Goal: Transaction & Acquisition: Book appointment/travel/reservation

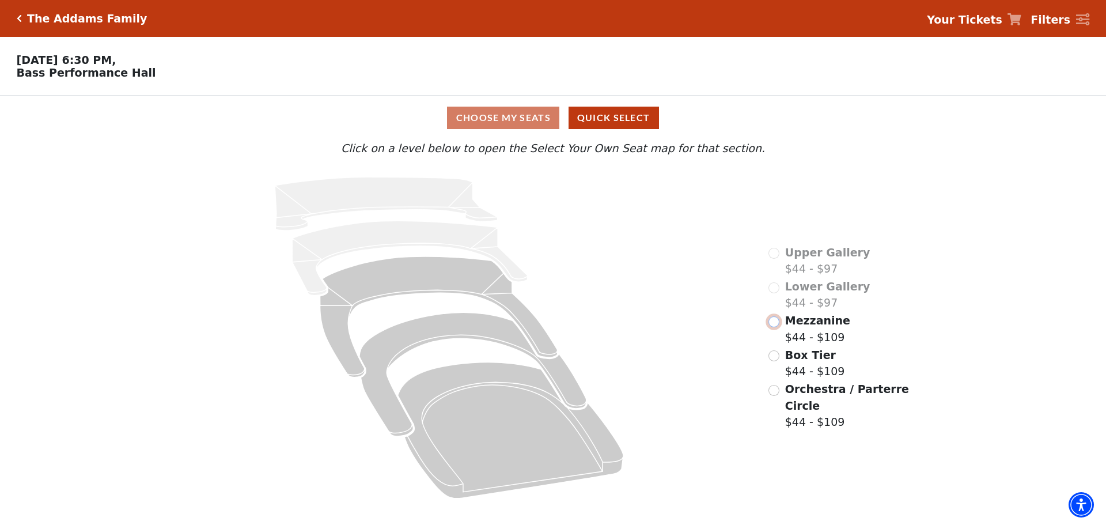
click at [778, 327] on input "Mezzanine$44 - $109\a" at bounding box center [774, 321] width 11 height 11
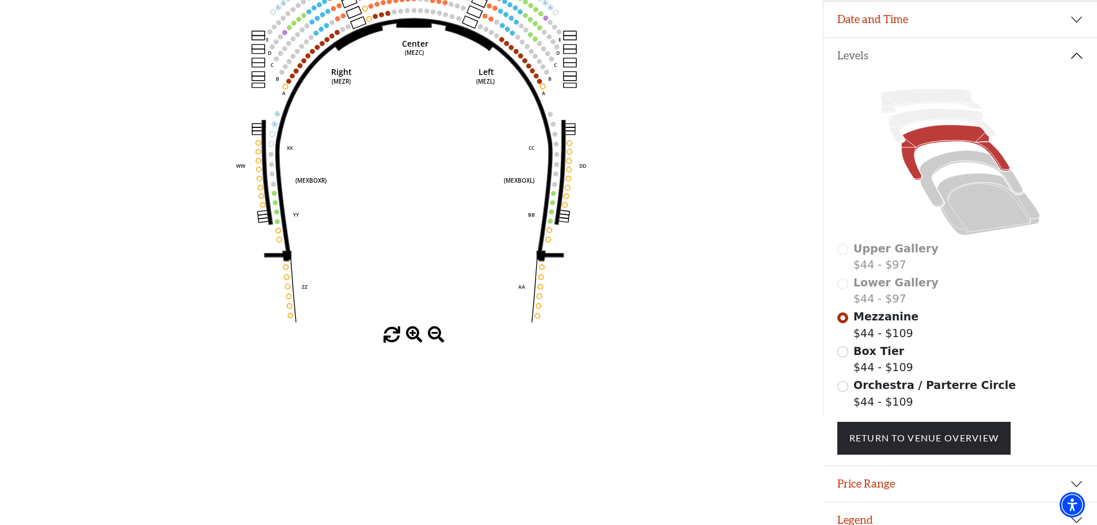
scroll to position [226, 0]
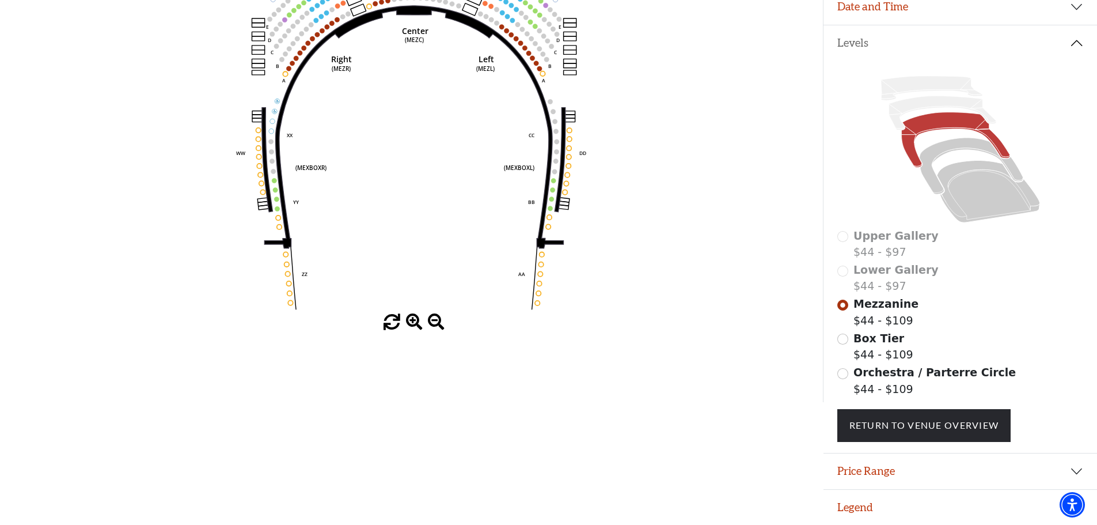
click at [847, 368] on div "Orchestra / Parterre Circle $44 - $109" at bounding box center [961, 380] width 247 height 33
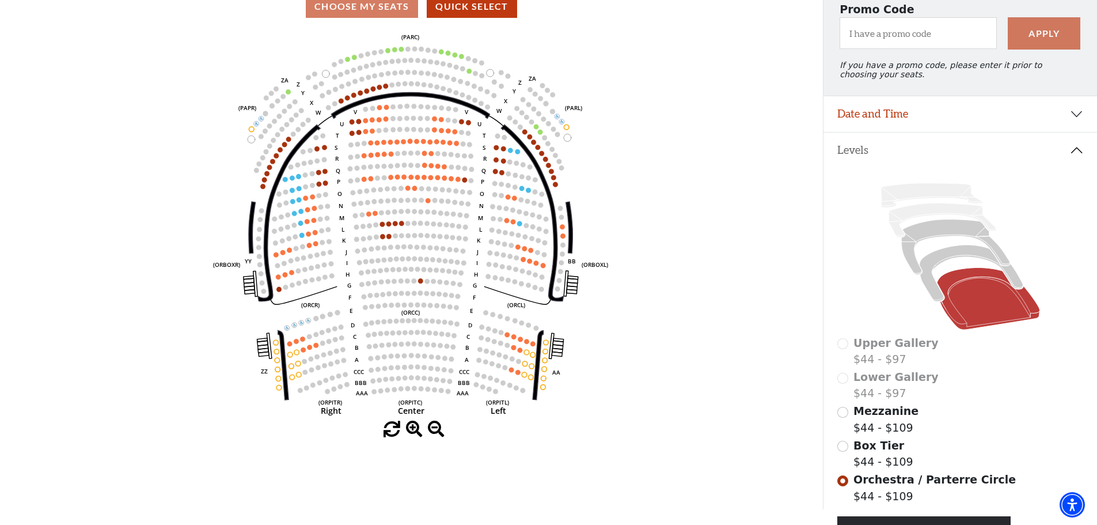
scroll to position [0, 0]
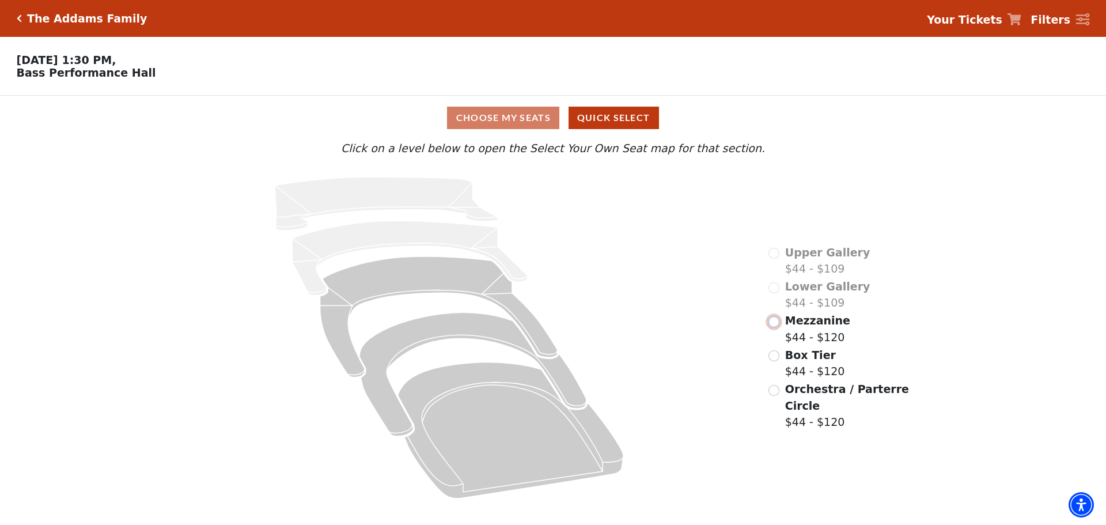
click at [774, 327] on input "Mezzanine$44 - $120\a" at bounding box center [774, 321] width 11 height 11
click at [776, 327] on input "Mezzanine$44 - $120\a" at bounding box center [774, 321] width 11 height 11
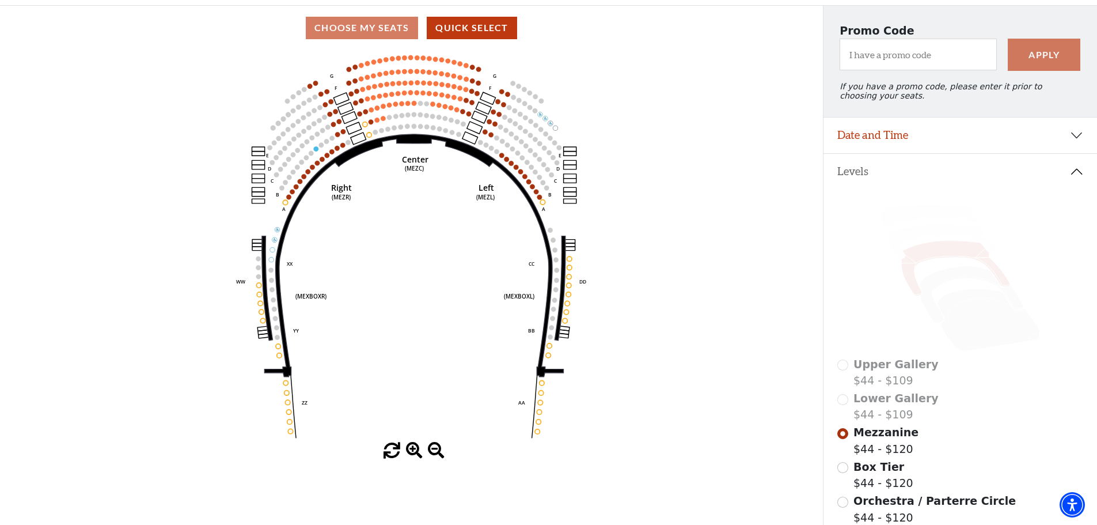
scroll to position [173, 0]
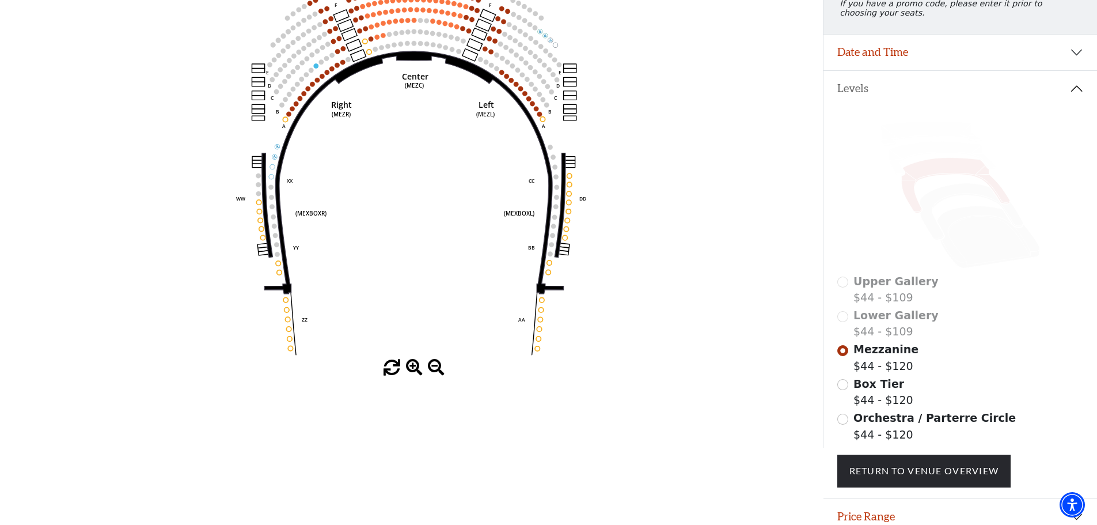
click at [408, 370] on span at bounding box center [414, 367] width 17 height 17
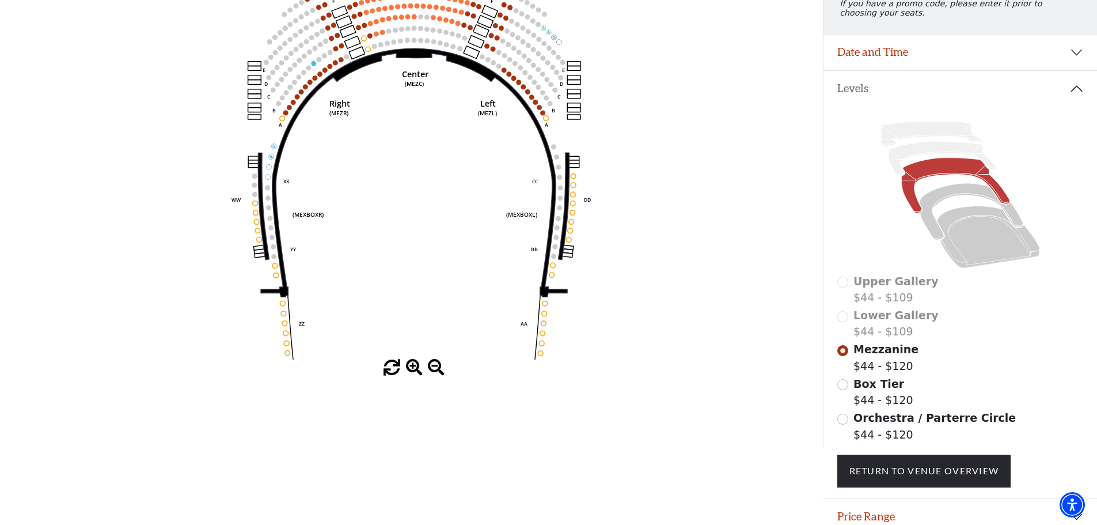
click at [408, 370] on span at bounding box center [414, 367] width 17 height 17
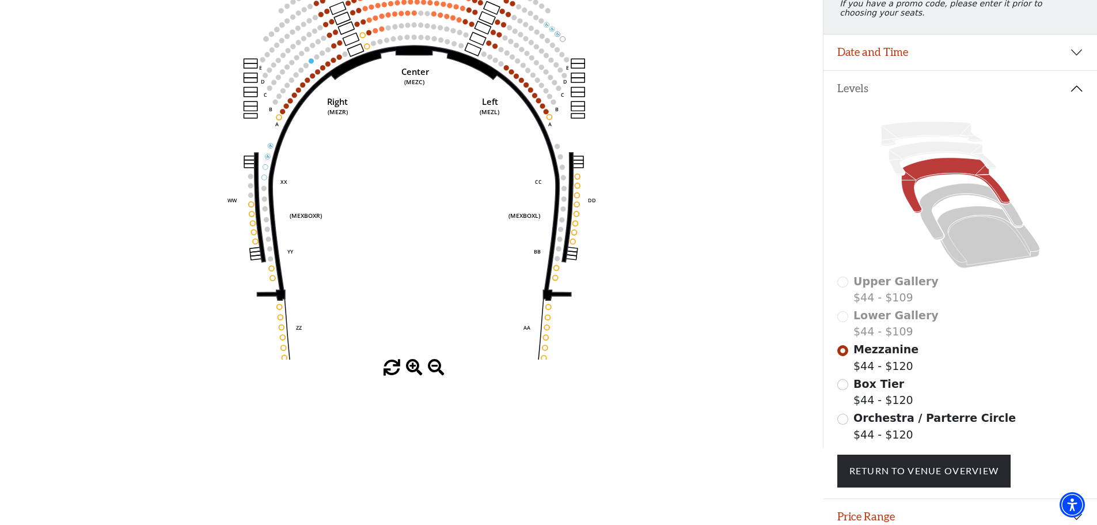
click at [408, 370] on span at bounding box center [414, 367] width 17 height 17
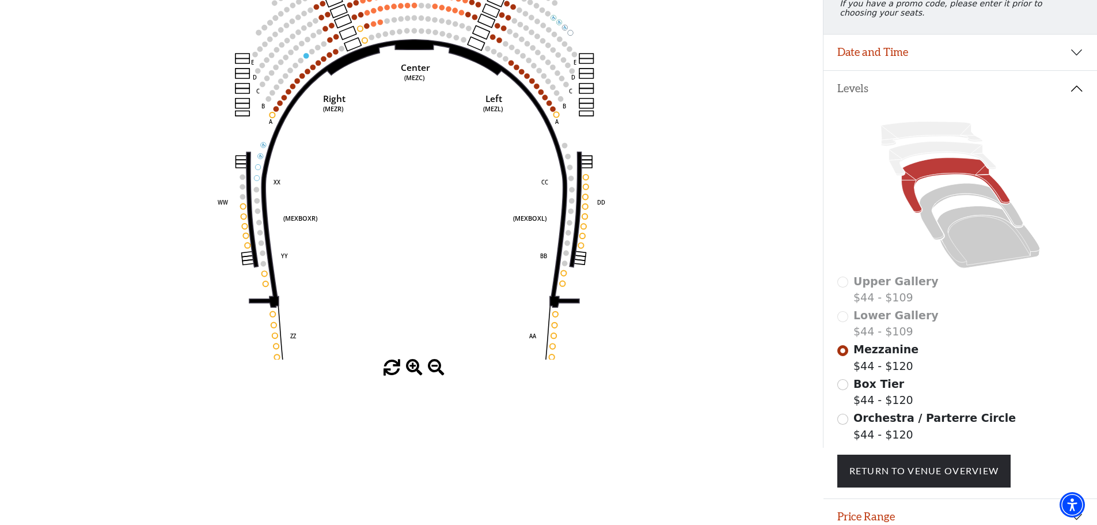
click at [408, 370] on span at bounding box center [414, 367] width 17 height 17
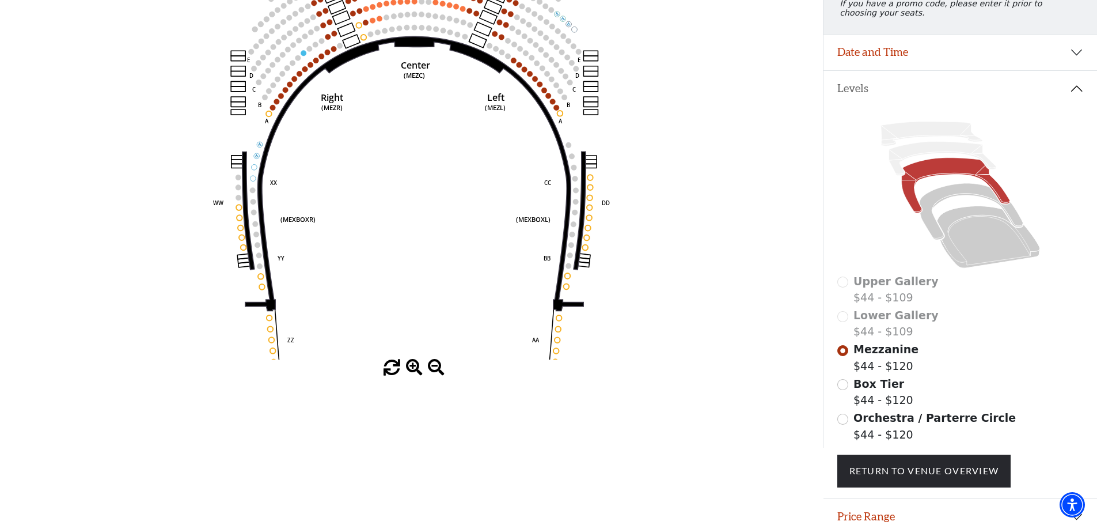
click at [408, 370] on span at bounding box center [414, 367] width 17 height 17
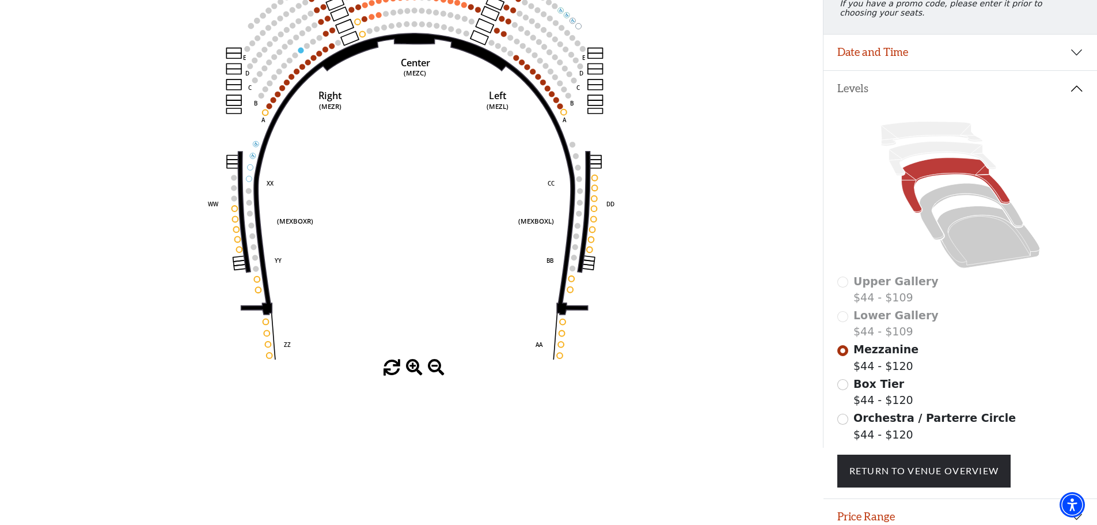
click at [408, 370] on span at bounding box center [414, 367] width 17 height 17
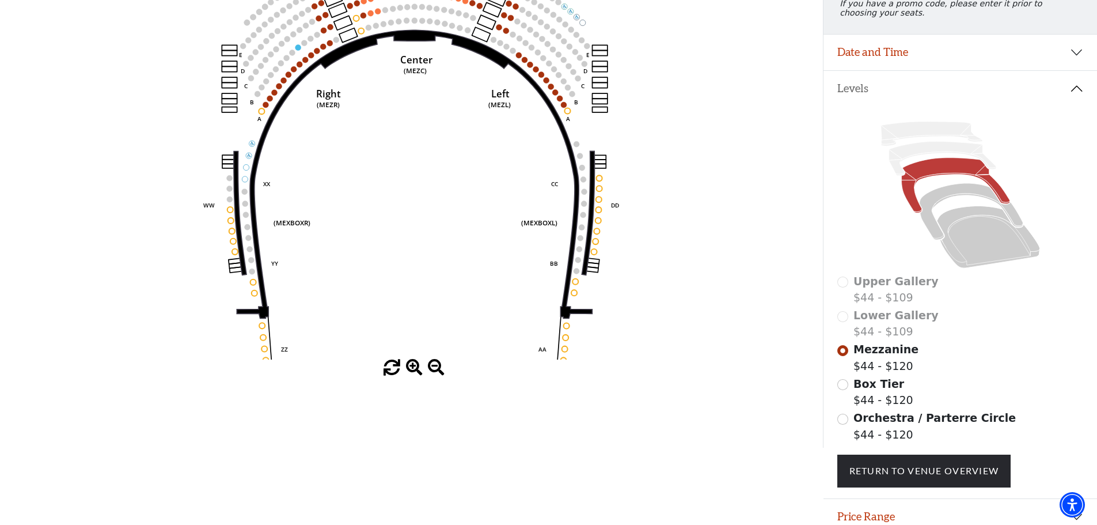
click at [408, 370] on span at bounding box center [414, 367] width 17 height 17
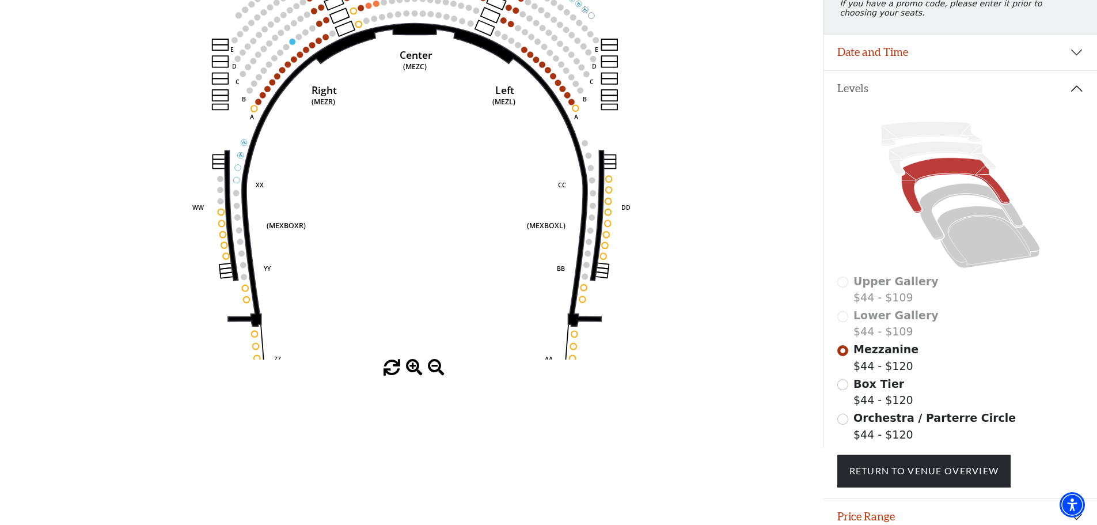
click at [408, 370] on span at bounding box center [414, 367] width 17 height 17
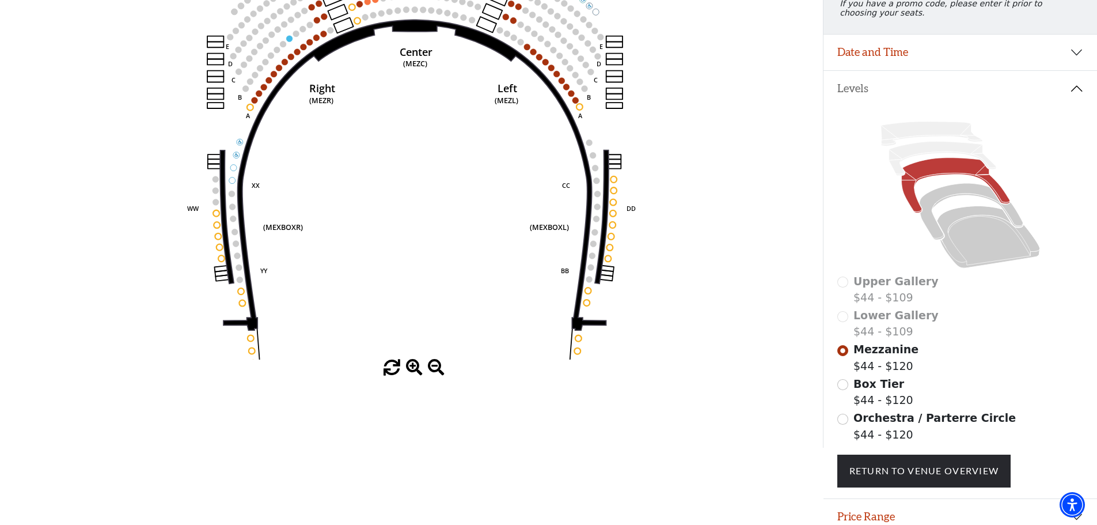
click at [408, 370] on span at bounding box center [414, 367] width 17 height 17
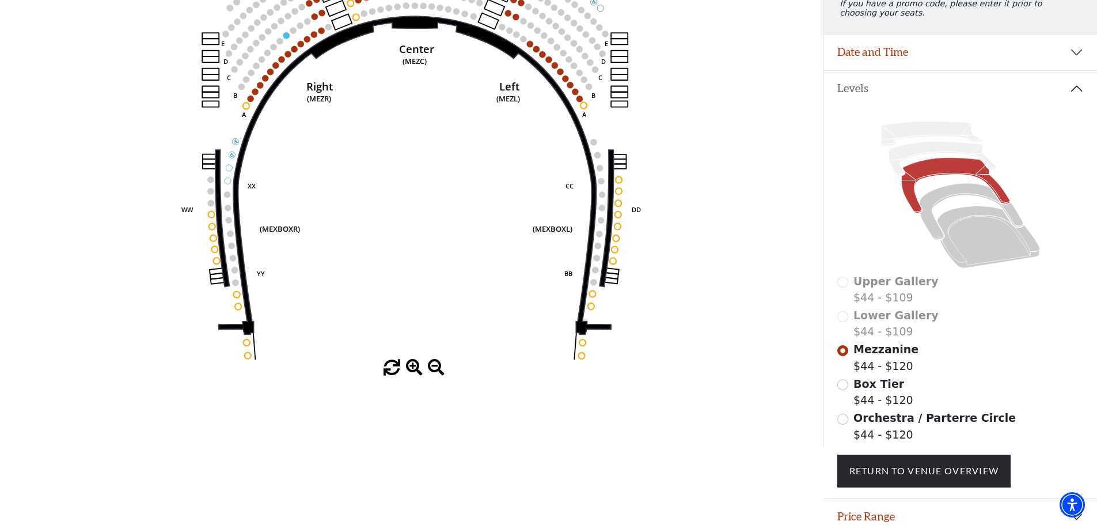
click at [408, 370] on span at bounding box center [414, 367] width 17 height 17
click at [409, 370] on span at bounding box center [414, 367] width 17 height 17
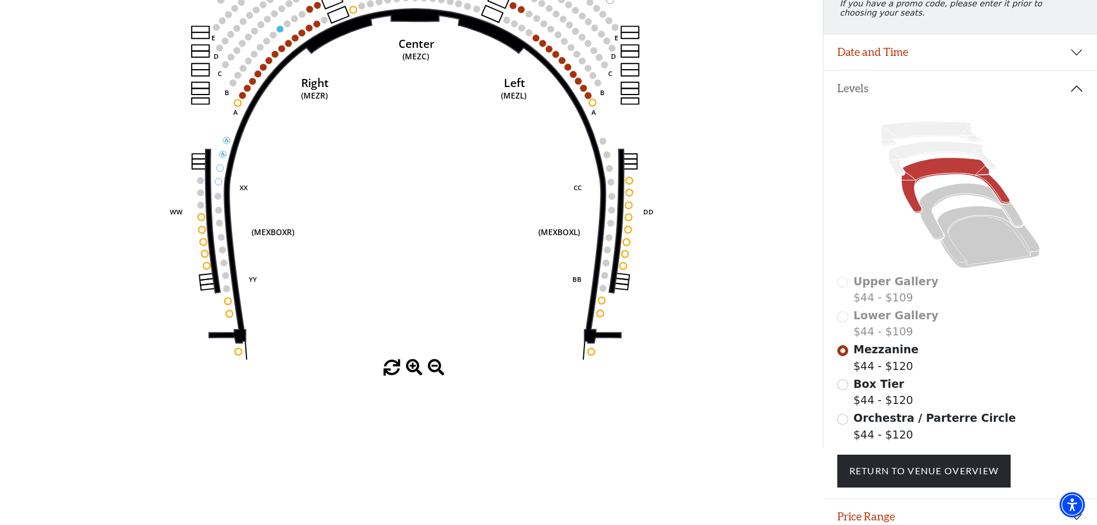
click at [409, 370] on span at bounding box center [414, 367] width 17 height 17
click at [410, 367] on span at bounding box center [414, 367] width 17 height 17
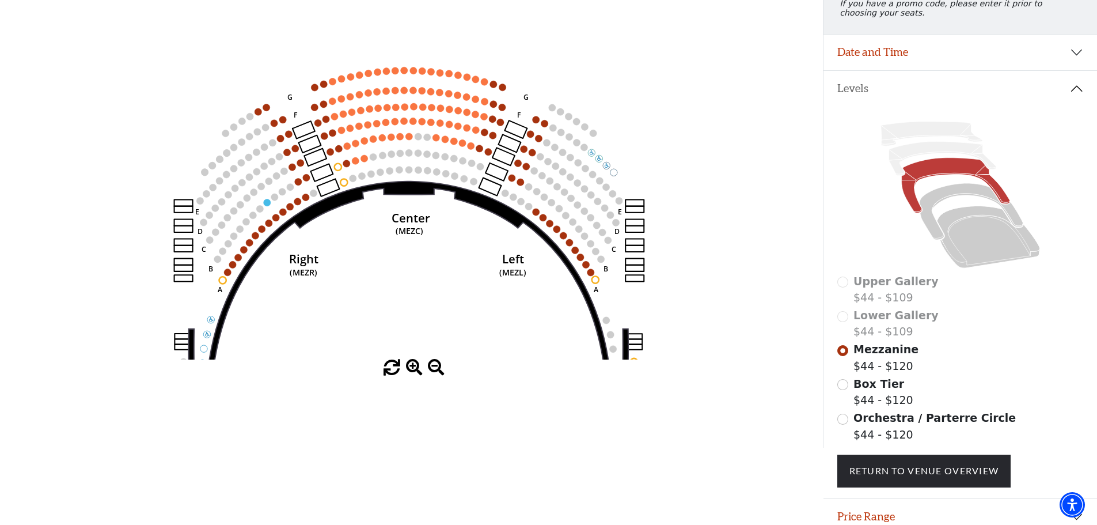
drag, startPoint x: 453, startPoint y: 104, endPoint x: 446, endPoint y: 285, distance: 180.4
click at [446, 285] on icon "Center (MEZC) Right (MEZR) Left (MEZL) (MEXBOXR) (MEXBOXL) XX WW CC DD YY BB ZZ…" at bounding box center [411, 163] width 741 height 392
click at [411, 368] on span at bounding box center [414, 367] width 17 height 17
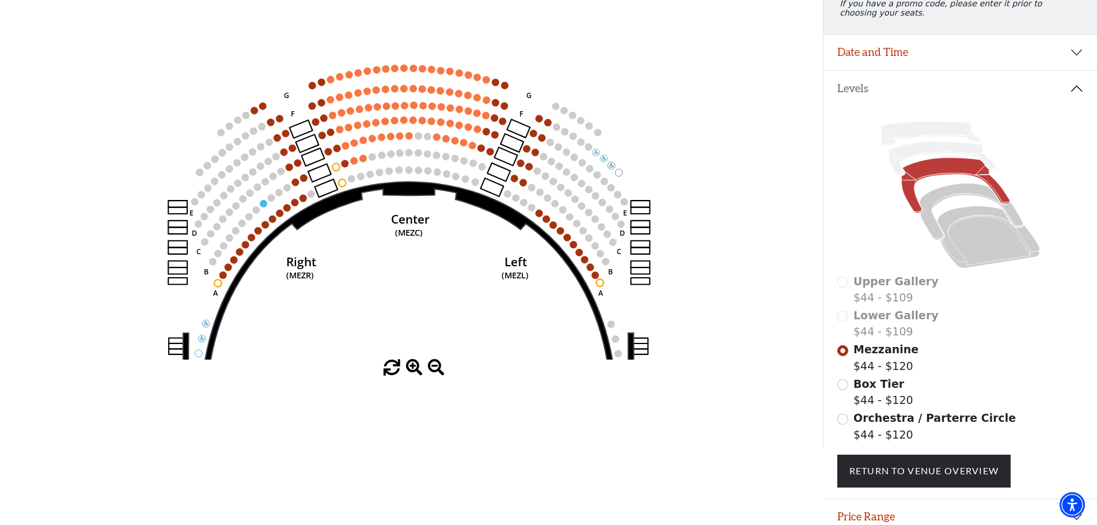
click at [411, 368] on span at bounding box center [414, 367] width 17 height 17
click at [411, 366] on span at bounding box center [414, 367] width 17 height 17
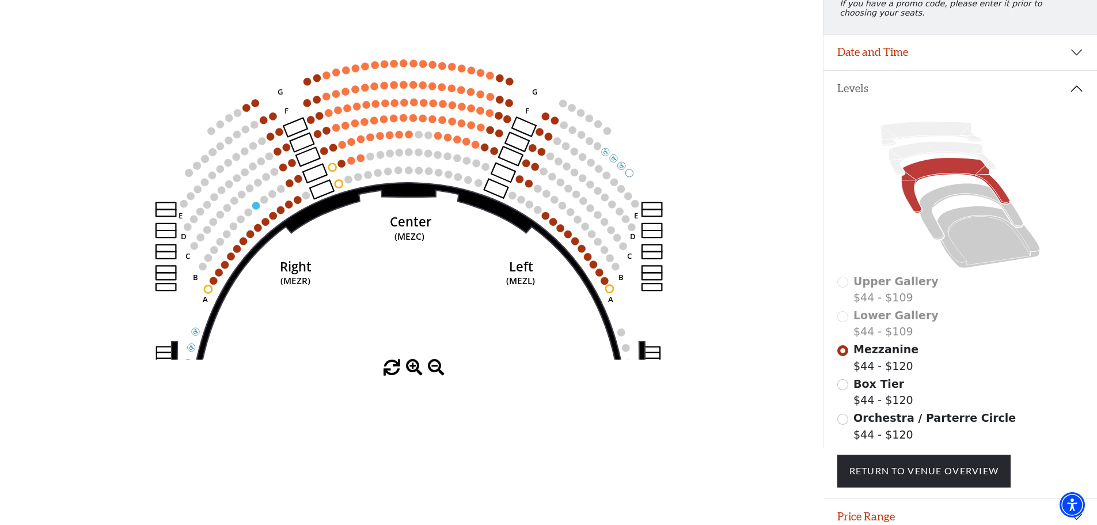
click at [412, 363] on div "Current Level Mezzanine Click on a level below to open the Select Your Own Seat…" at bounding box center [411, 171] width 823 height 409
click at [414, 359] on icon "Center (MEZC) Right (MEZR) Left (MEZL) (MEXBOXR) (MEXBOXL) XX WW CC DD YY BB ZZ…" at bounding box center [411, 163] width 741 height 392
click at [415, 356] on icon "Center (MEZC) Right (MEZR) Left (MEZL) (MEXBOXR) (MEXBOXL) XX WW CC DD YY BB ZZ…" at bounding box center [411, 163] width 741 height 392
click at [416, 354] on icon "Center (MEZC) Right (MEZR) Left (MEZL) (MEXBOXR) (MEXBOXL) XX WW CC DD YY BB ZZ…" at bounding box center [411, 163] width 741 height 392
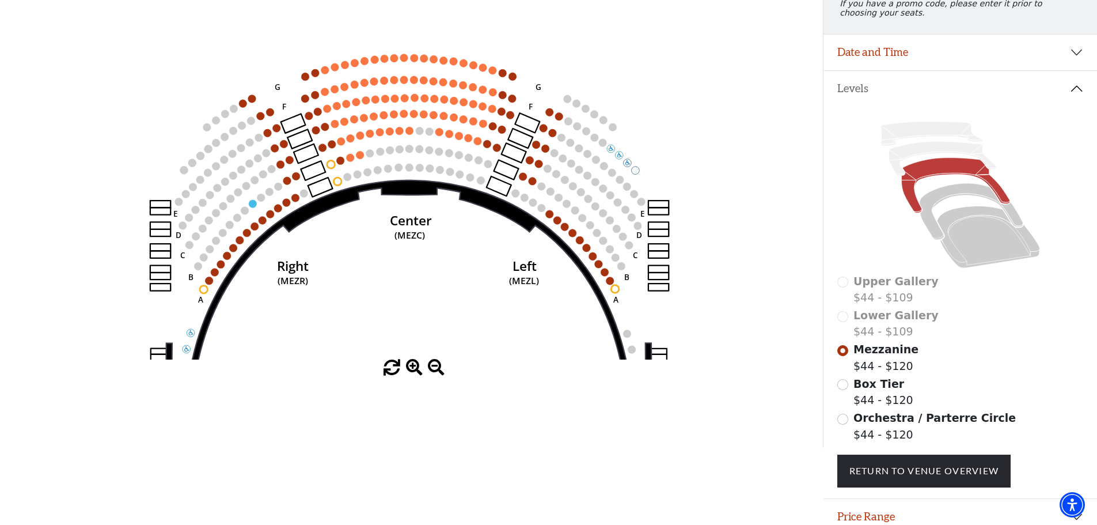
drag, startPoint x: 416, startPoint y: 354, endPoint x: 502, endPoint y: 304, distance: 99.4
click at [416, 353] on icon "Center (MEZC) Right (MEZR) Left (MEZL) (MEXBOXR) (MEXBOXL) XX WW CC DD YY BB ZZ…" at bounding box center [411, 163] width 741 height 392
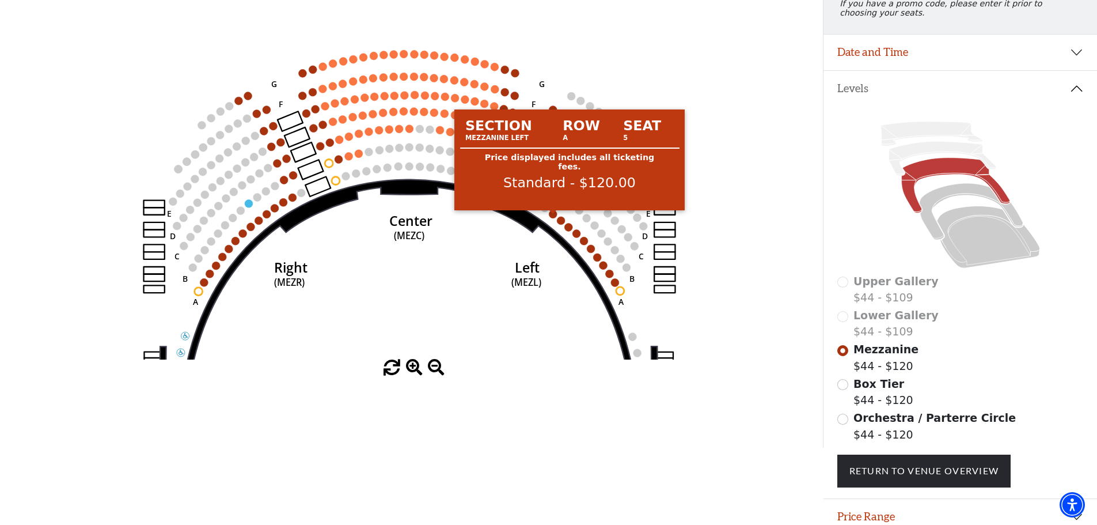
click at [557, 218] on circle at bounding box center [554, 214] width 8 height 8
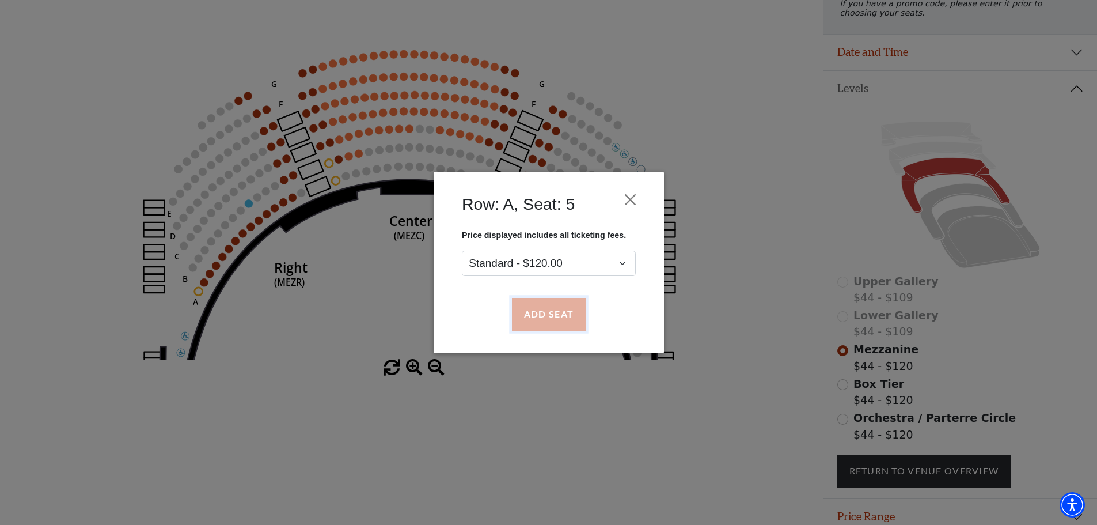
click at [558, 311] on button "Add Seat" at bounding box center [549, 314] width 74 height 32
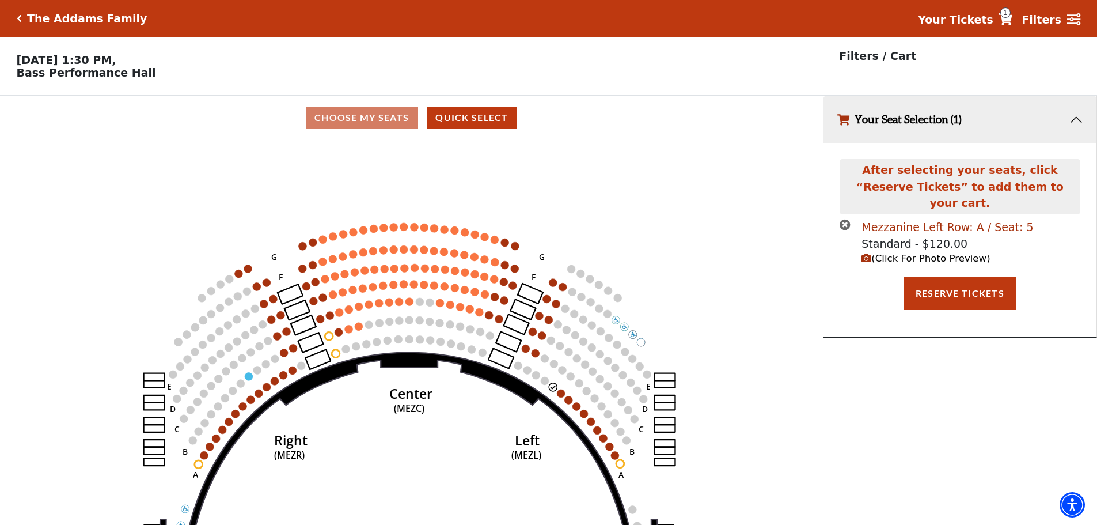
scroll to position [28, 0]
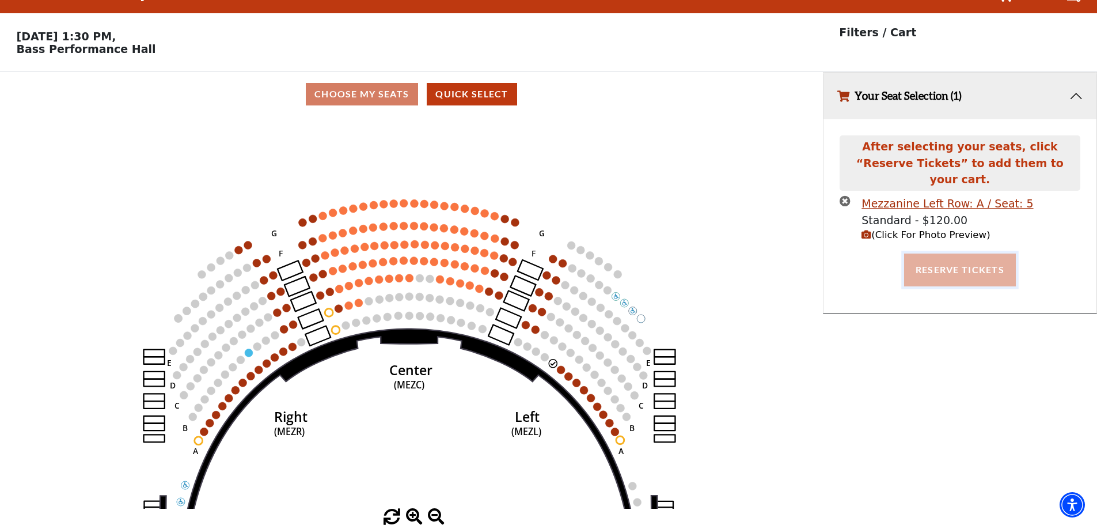
click at [949, 253] on button "Reserve Tickets" at bounding box center [960, 269] width 112 height 32
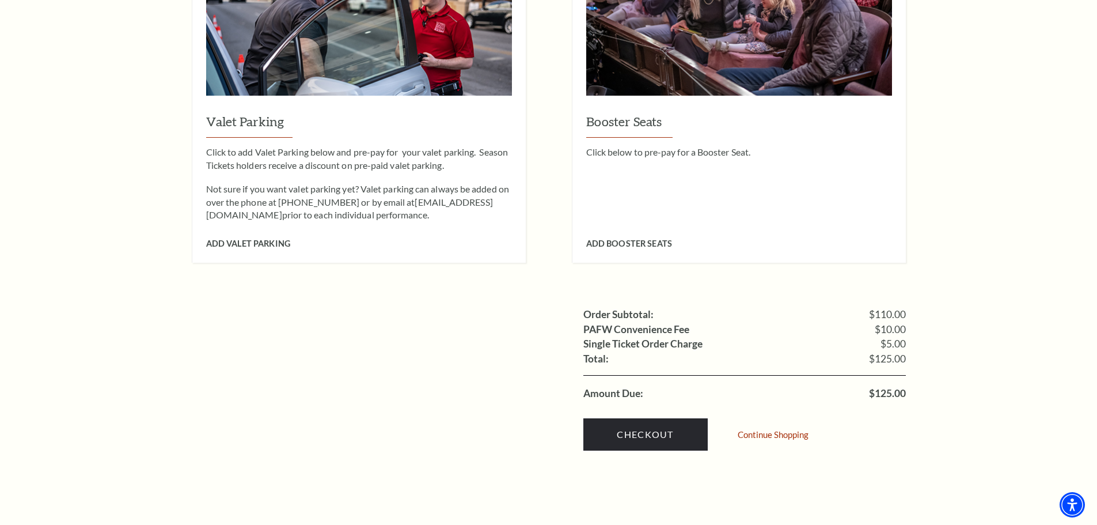
scroll to position [864, 0]
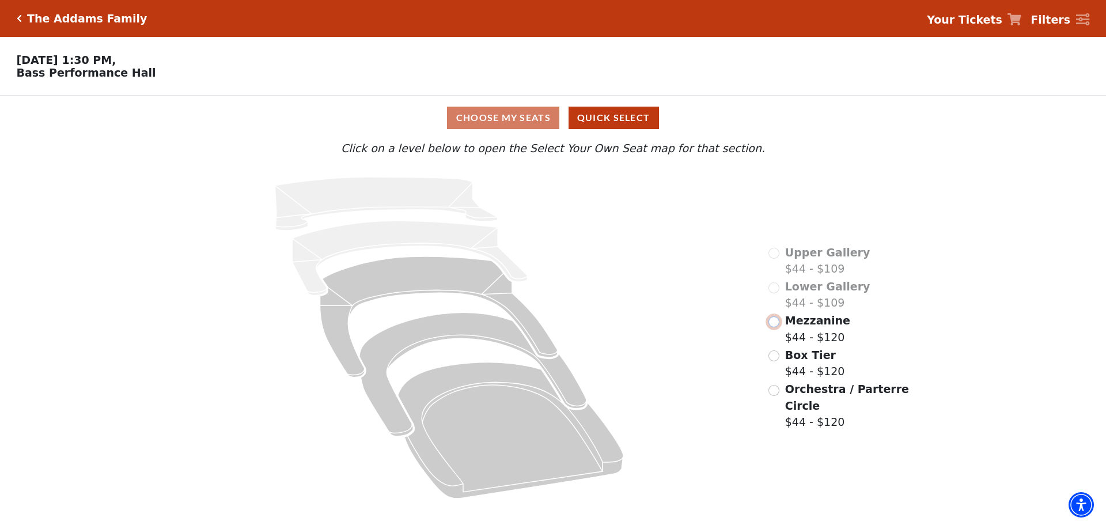
click at [774, 327] on input "Mezzanine$44 - $120\a" at bounding box center [774, 321] width 11 height 11
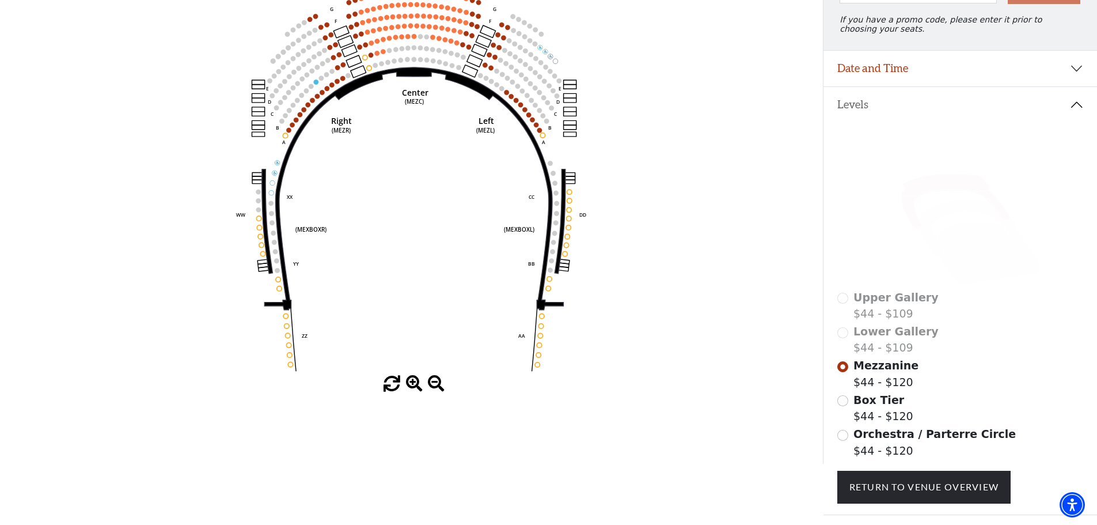
scroll to position [173, 0]
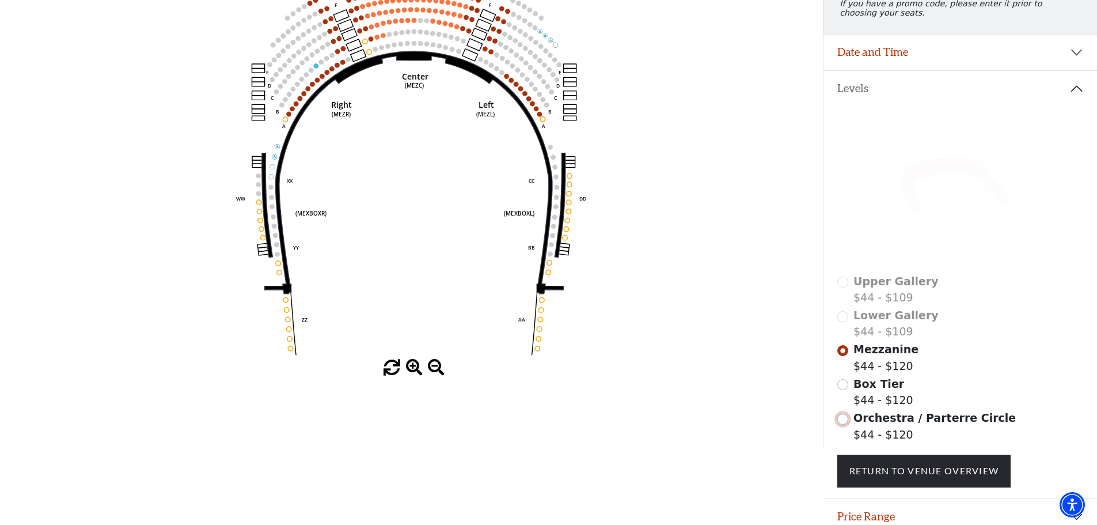
click at [840, 425] on input "Orchestra / Parterre Circle$44 - $120\a" at bounding box center [843, 419] width 11 height 11
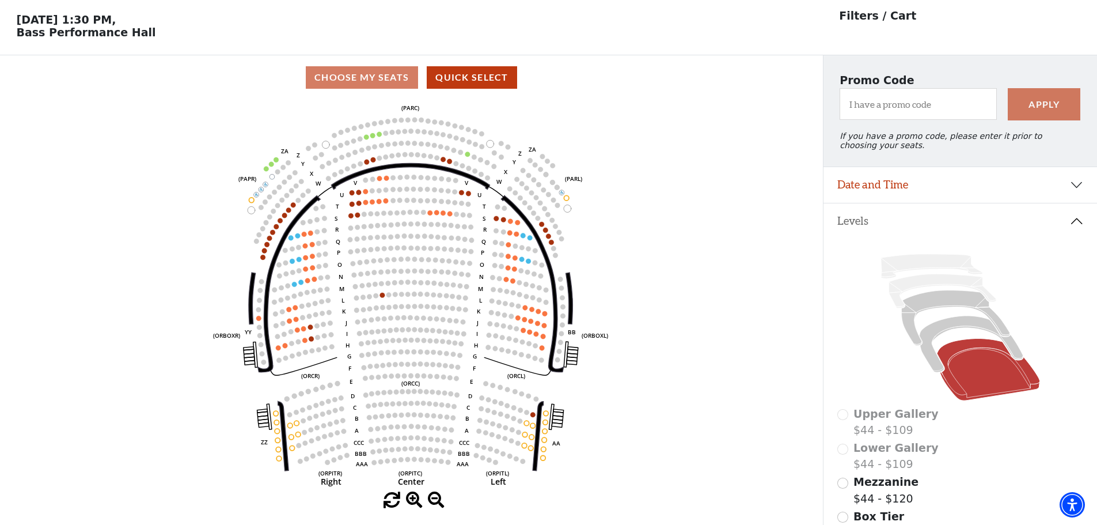
scroll to position [58, 0]
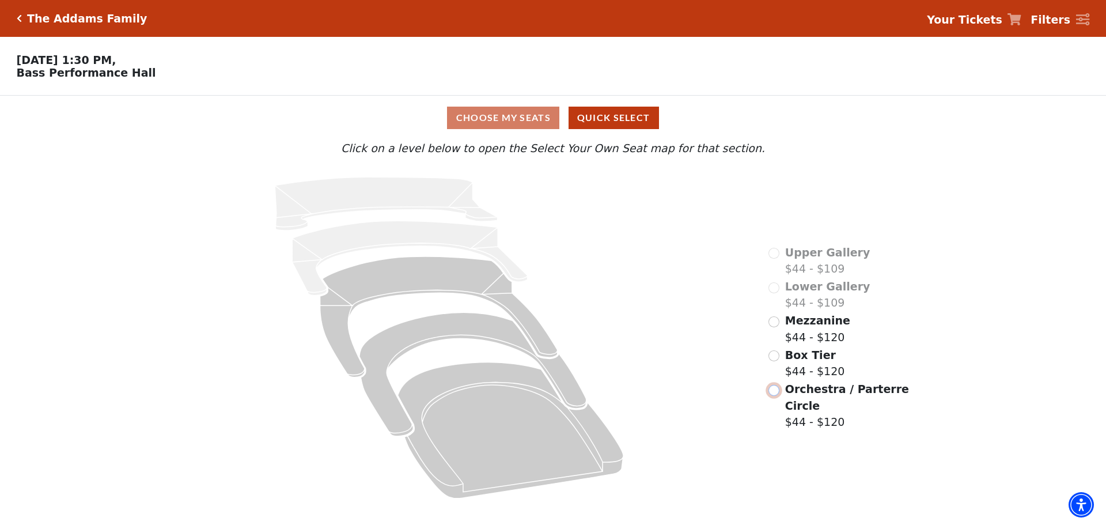
click at [773, 385] on input "Orchestra / Parterre Circle$44 - $120\a" at bounding box center [774, 390] width 11 height 11
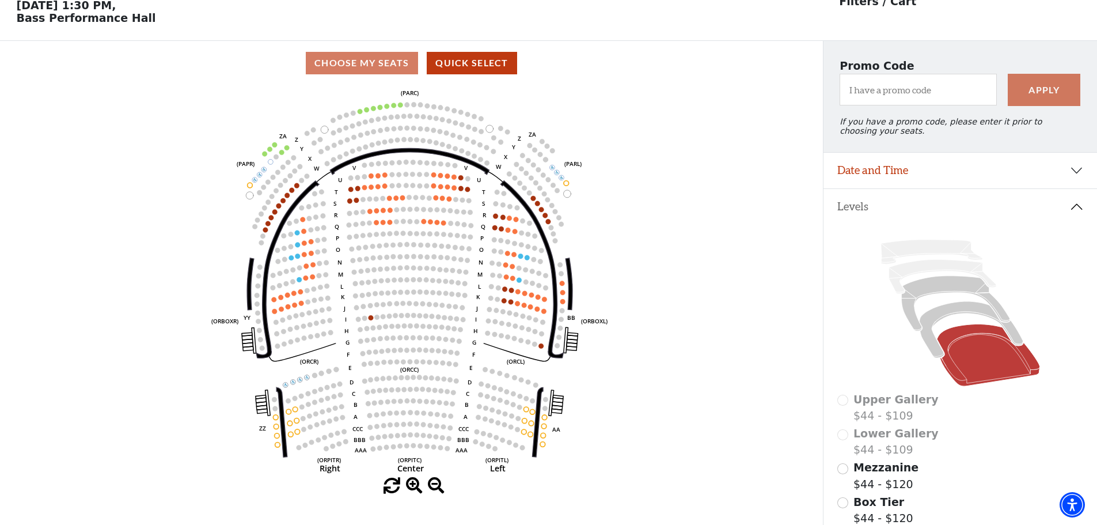
scroll to position [54, 0]
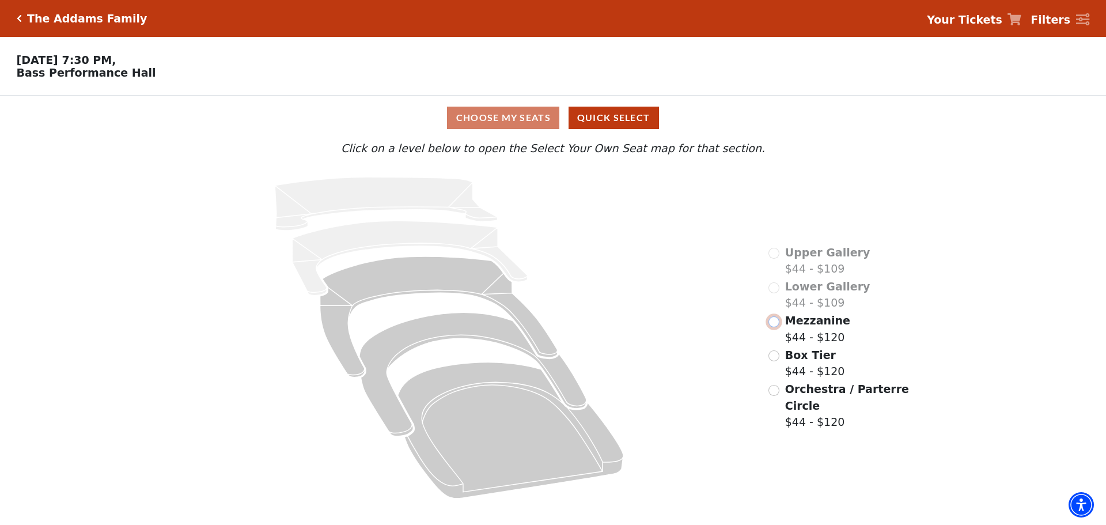
click at [775, 327] on input "Mezzanine$44 - $120\a" at bounding box center [774, 321] width 11 height 11
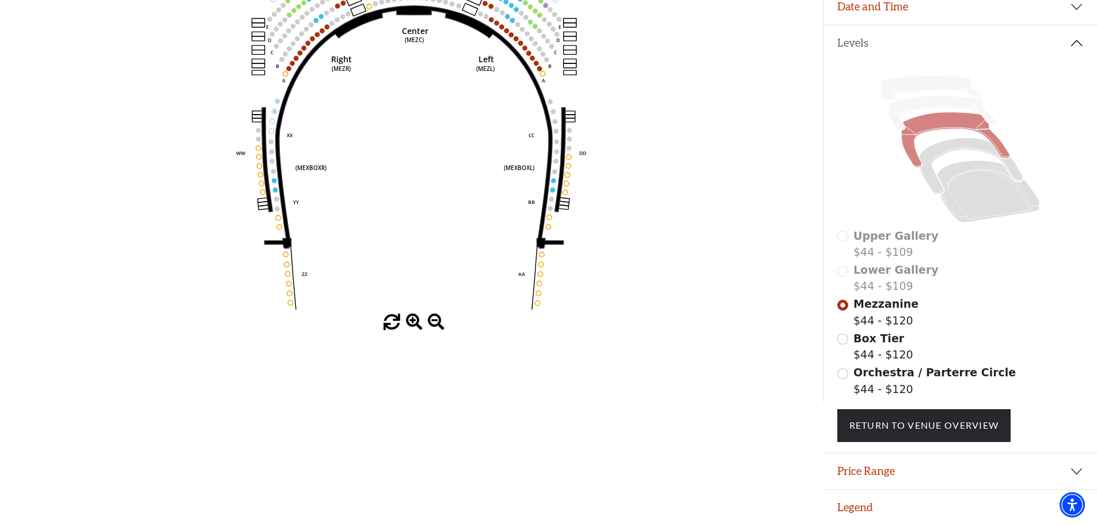
scroll to position [226, 0]
click at [846, 373] on input "Orchestra / Parterre Circle$44 - $120\a" at bounding box center [843, 373] width 11 height 11
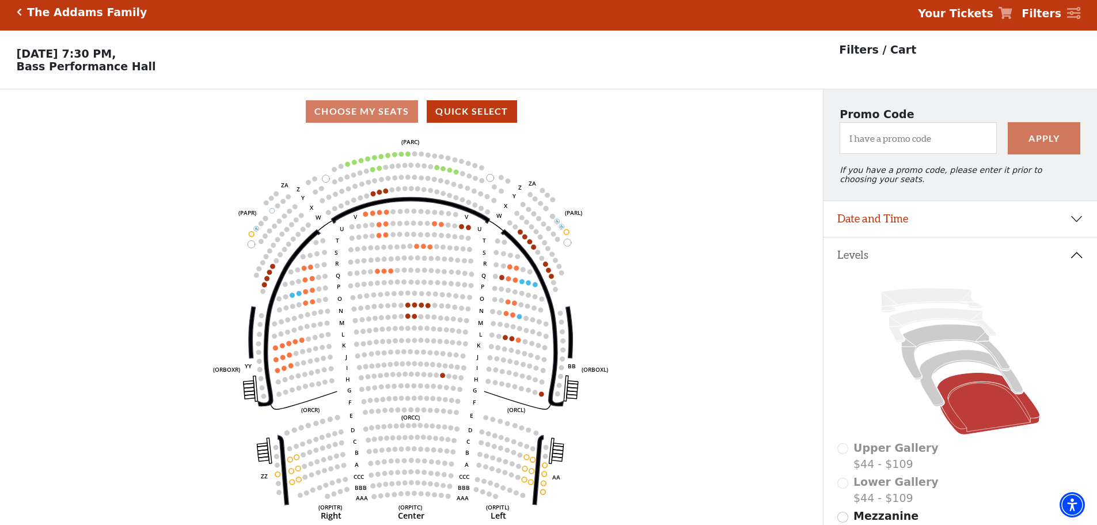
scroll to position [0, 0]
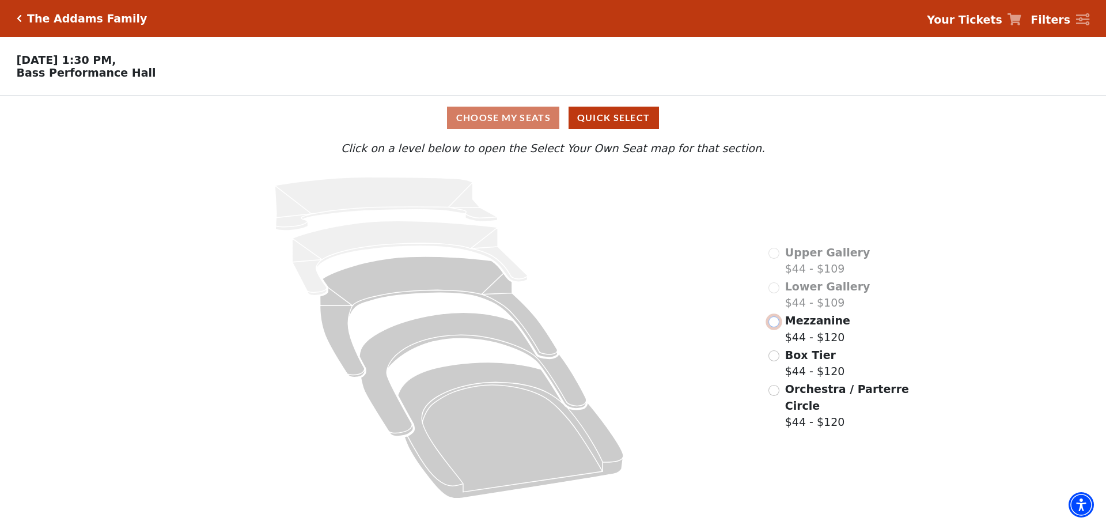
click at [770, 327] on input "Mezzanine$44 - $120\a" at bounding box center [774, 321] width 11 height 11
click at [779, 345] on div "Mezzanine $44 - $120" at bounding box center [810, 328] width 82 height 33
click at [774, 327] on input "Mezzanine$44 - $120\a" at bounding box center [774, 321] width 11 height 11
click at [780, 381] on div "Orchestra / Parterre Circle $44 - $120" at bounding box center [840, 406] width 142 height 50
